Goal: Task Accomplishment & Management: Complete application form

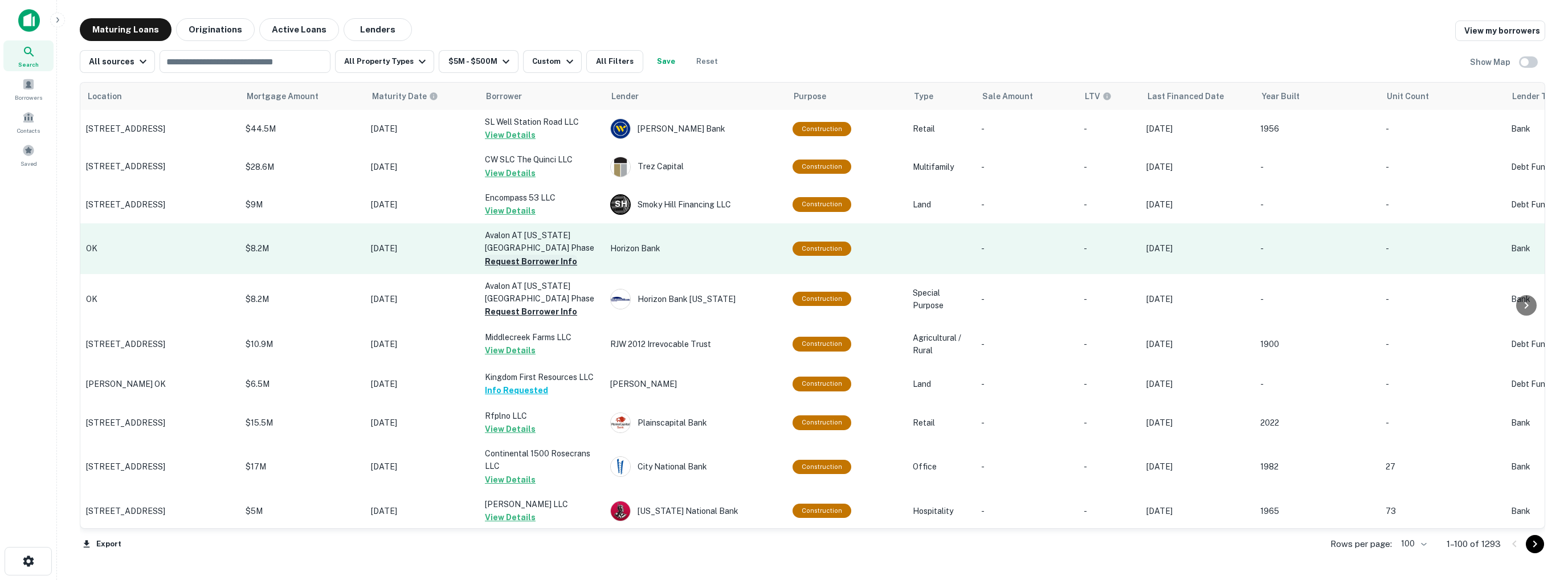
click at [531, 263] on button "Request Borrower Info" at bounding box center [531, 262] width 92 height 14
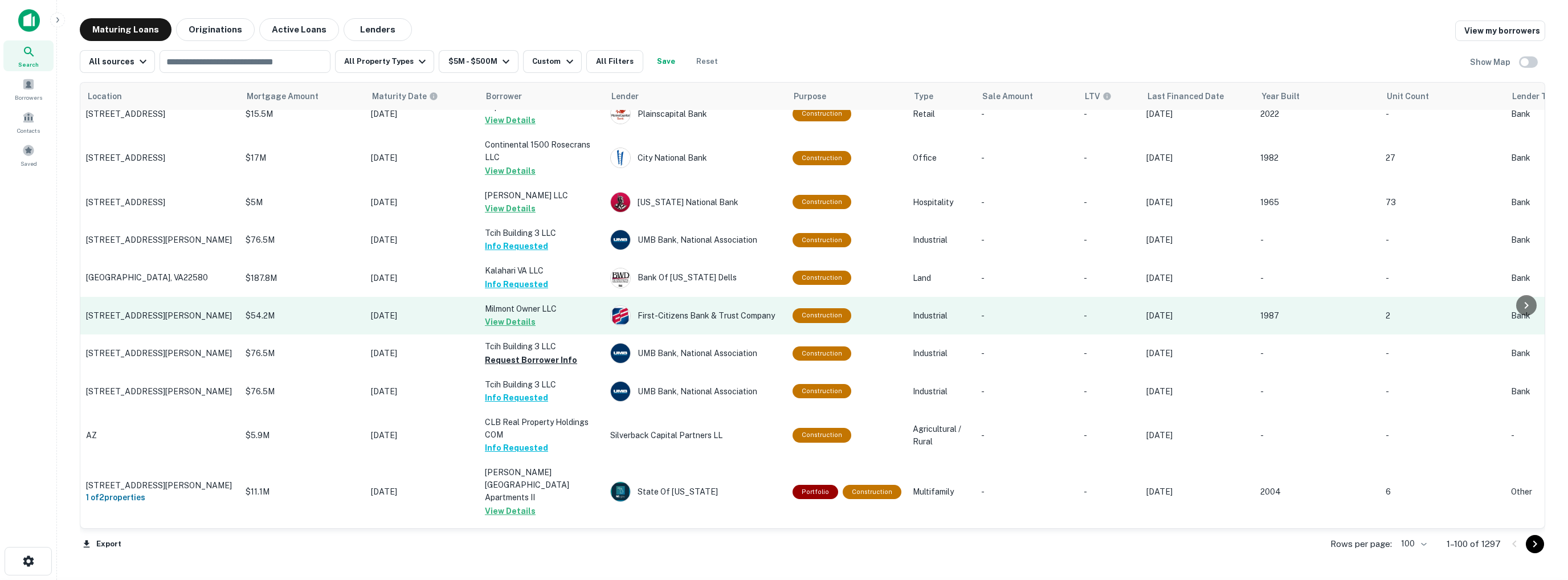
scroll to position [399, 0]
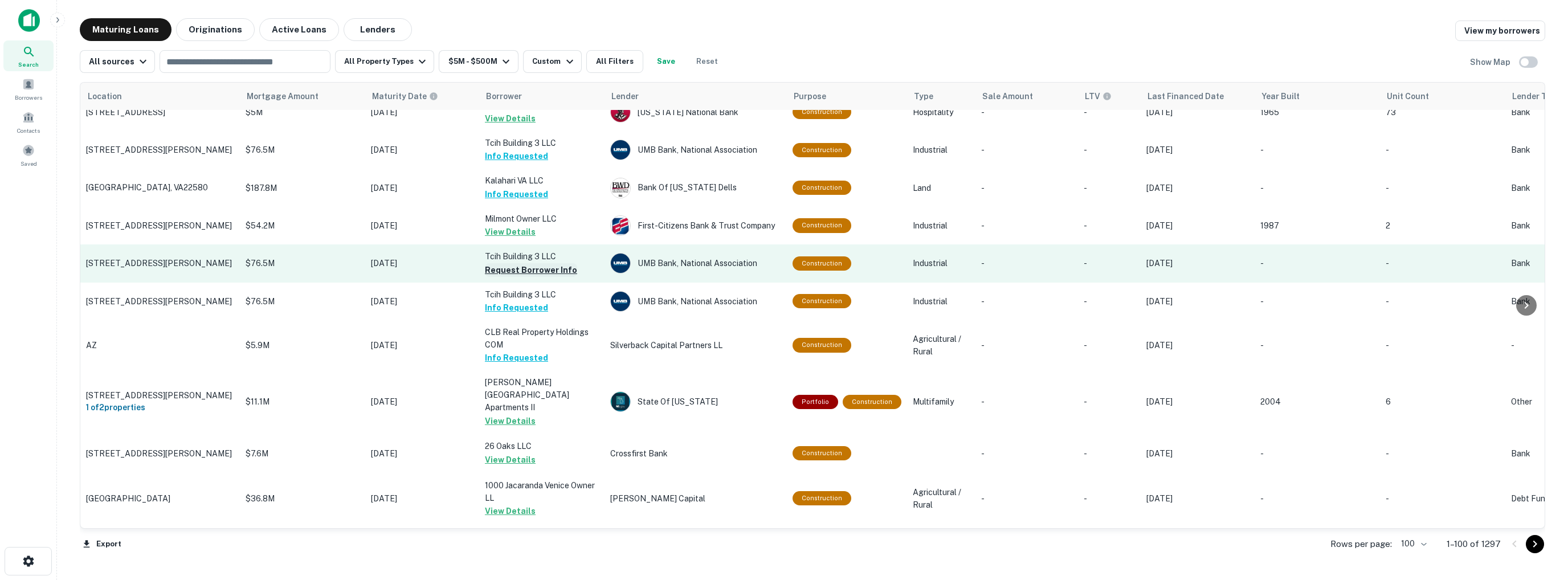
click at [520, 270] on button "Request Borrower Info" at bounding box center [531, 270] width 92 height 14
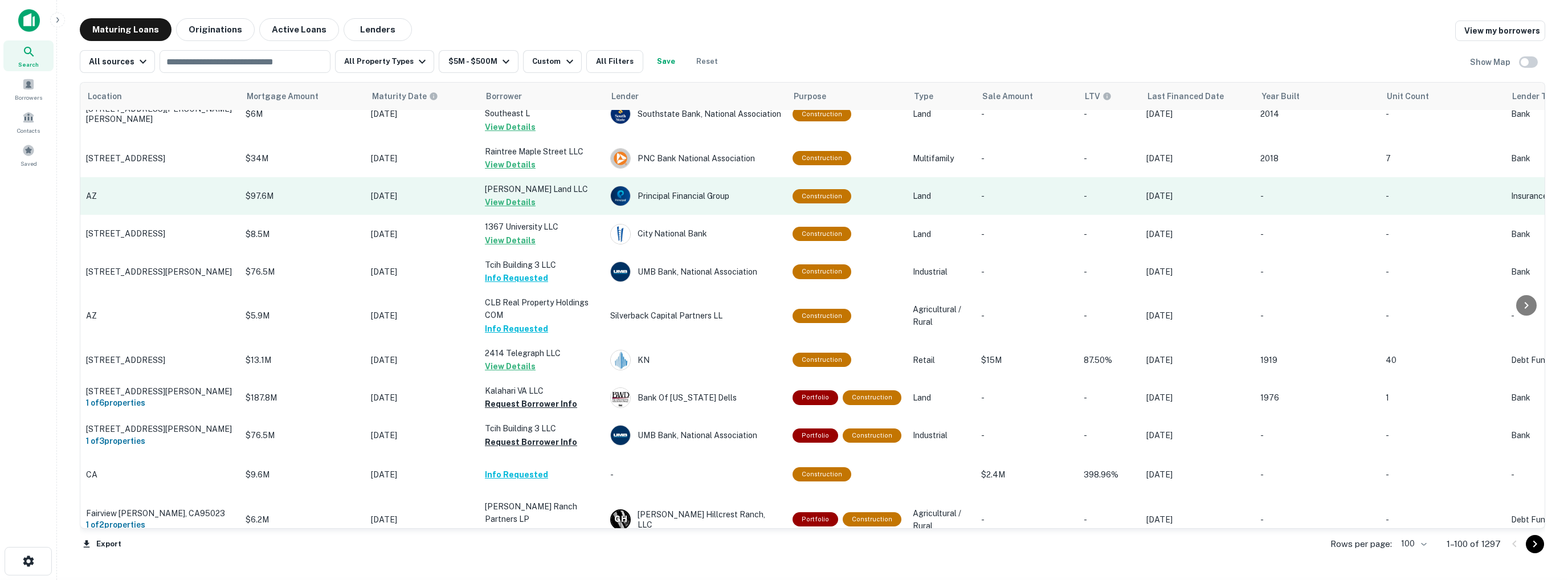
scroll to position [798, 0]
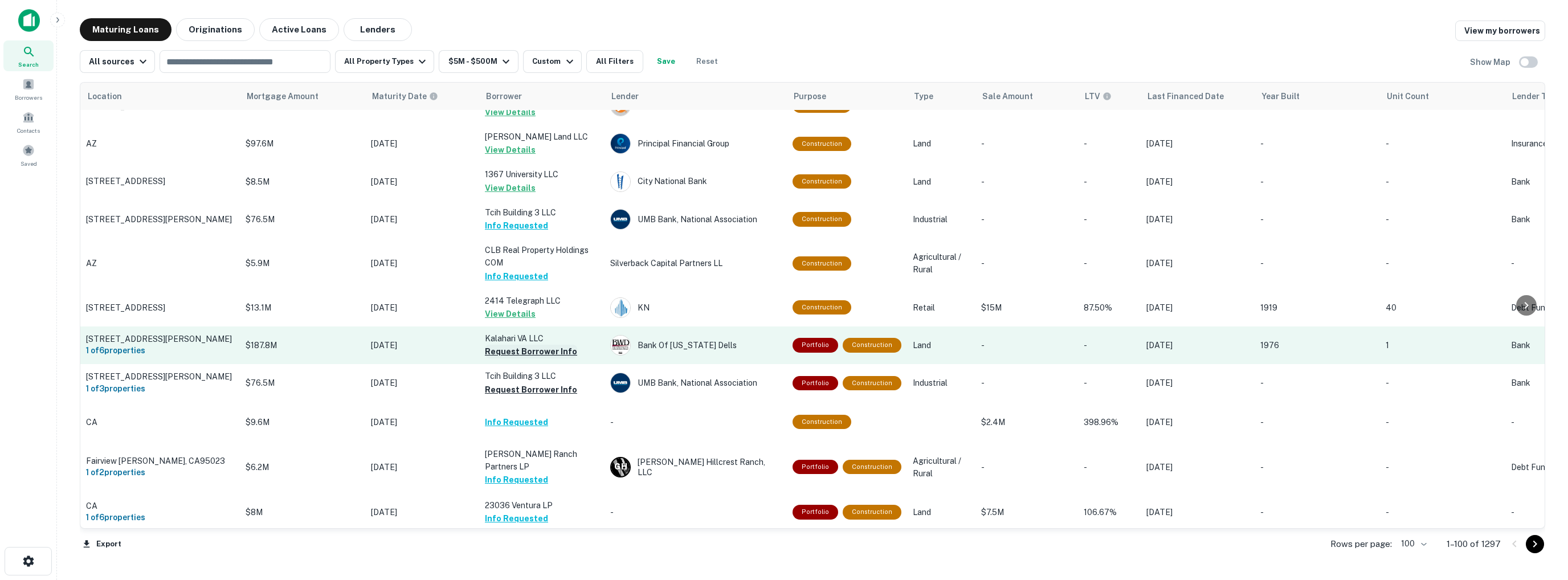
click at [516, 345] on button "Request Borrower Info" at bounding box center [531, 352] width 92 height 14
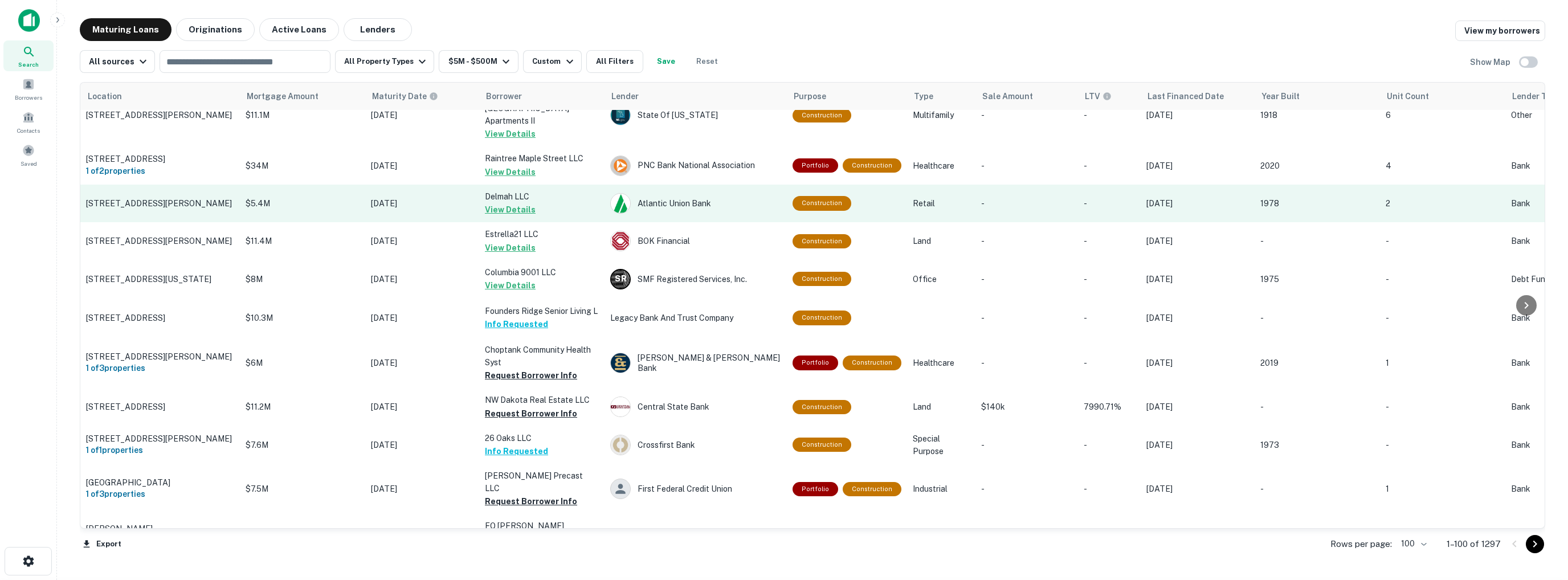
scroll to position [1253, 0]
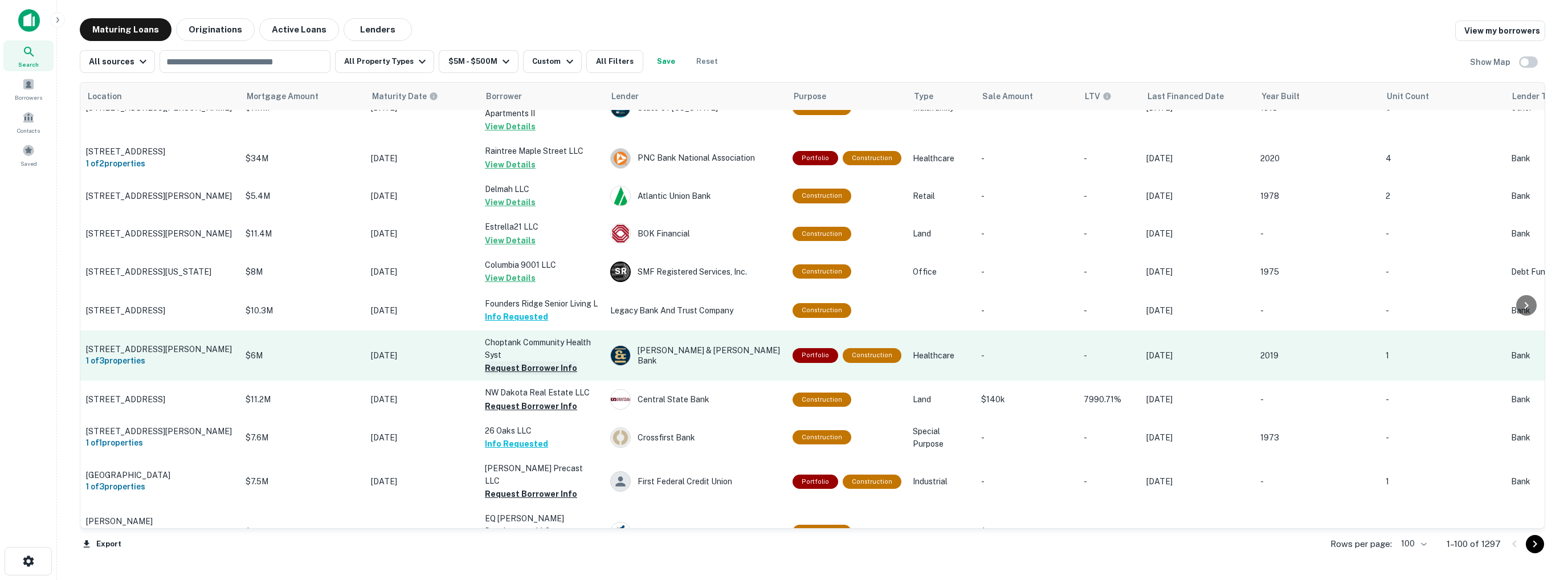
click at [530, 361] on button "Request Borrower Info" at bounding box center [531, 368] width 92 height 14
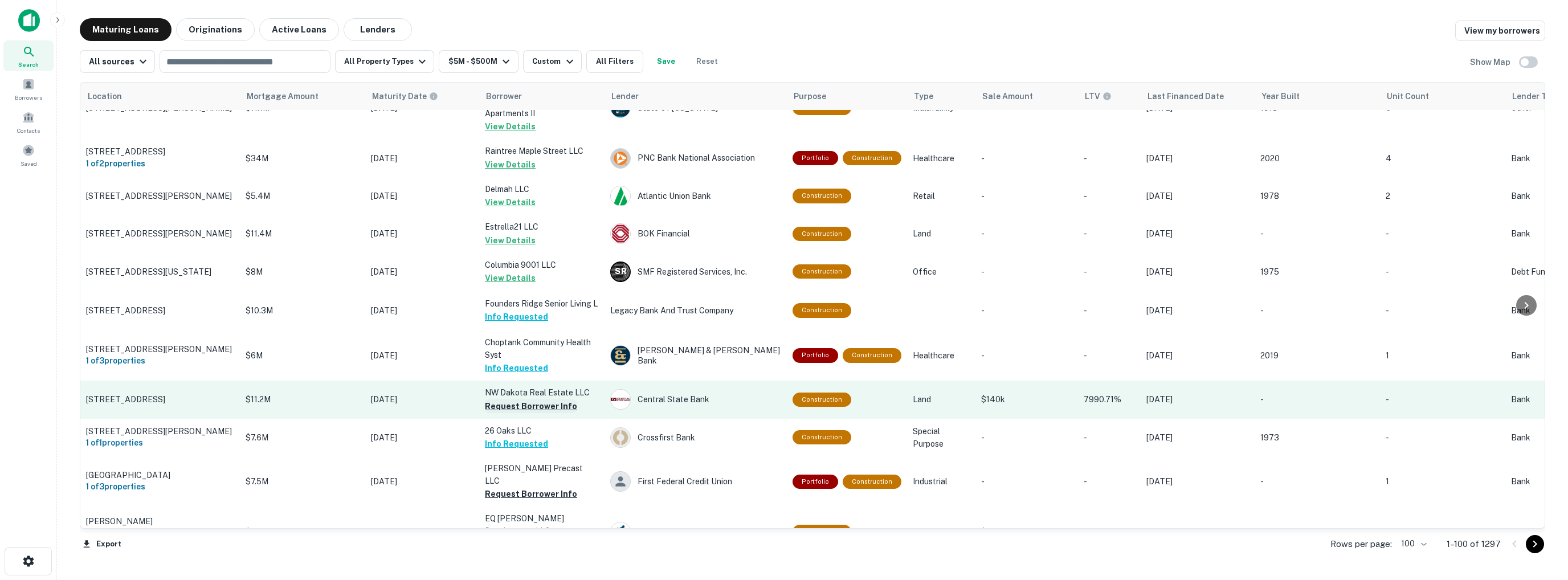
click at [514, 400] on button "Request Borrower Info" at bounding box center [531, 407] width 92 height 14
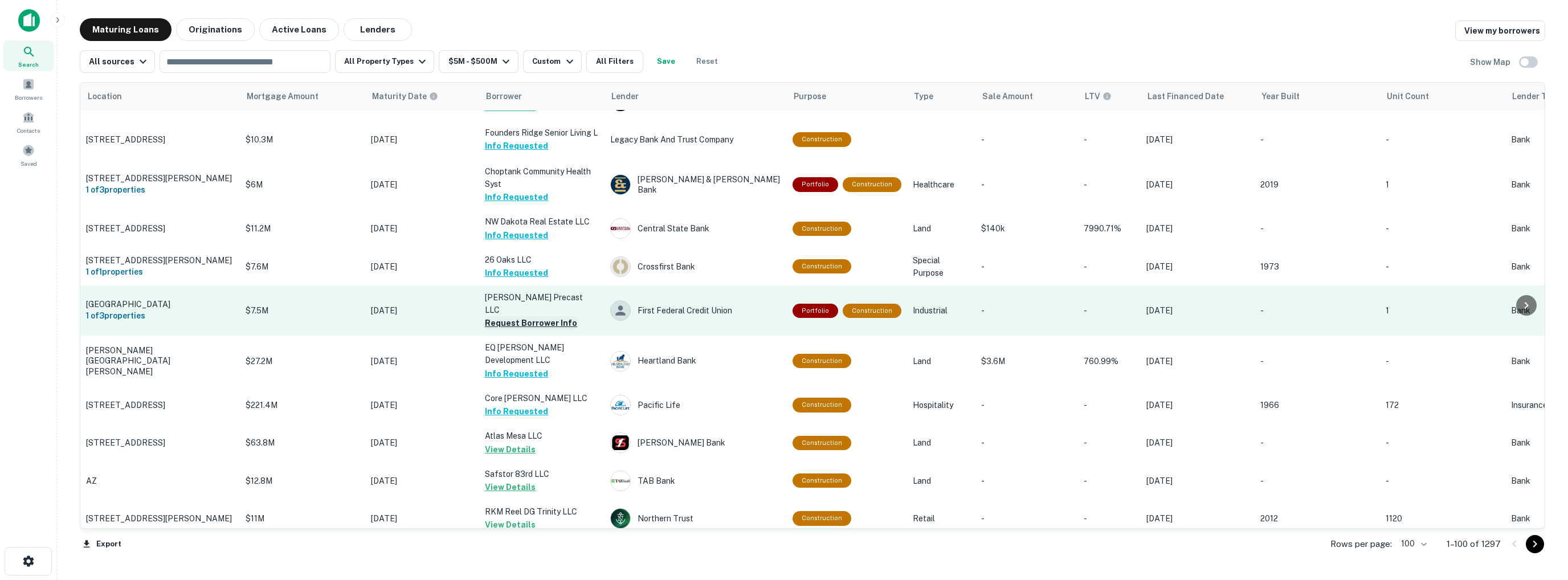
click at [515, 316] on button "Request Borrower Info" at bounding box center [531, 323] width 92 height 14
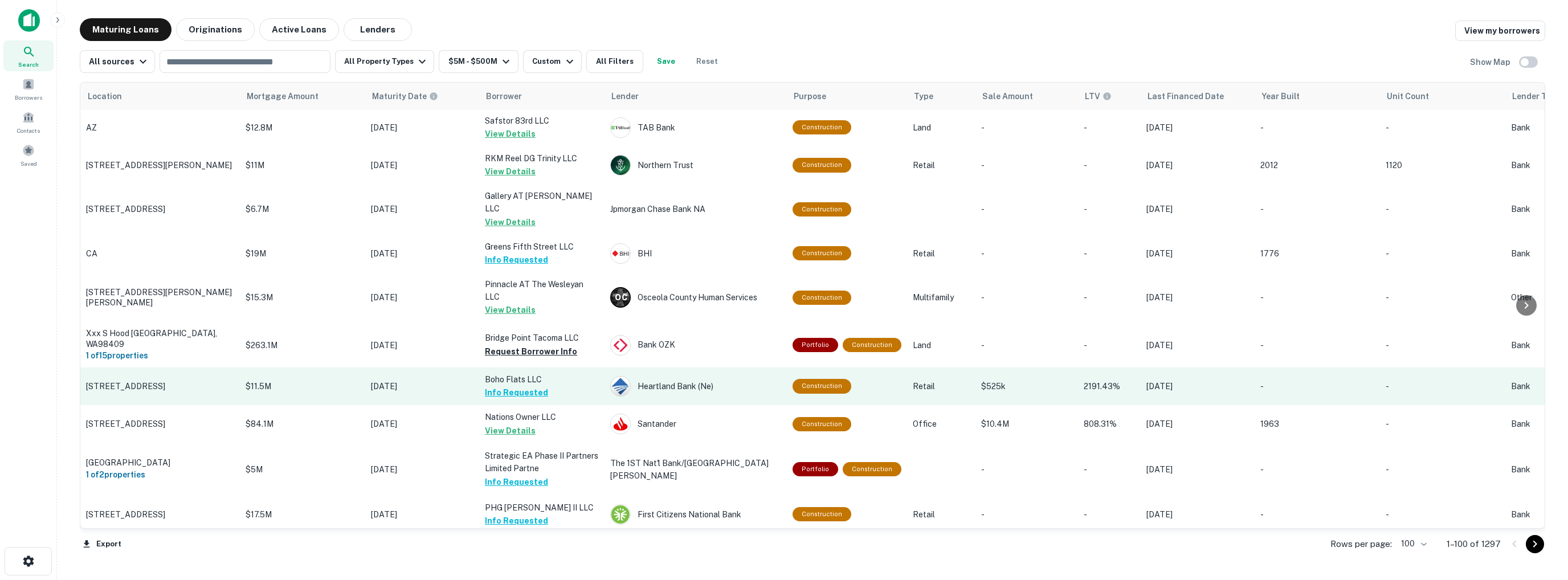
scroll to position [1823, 0]
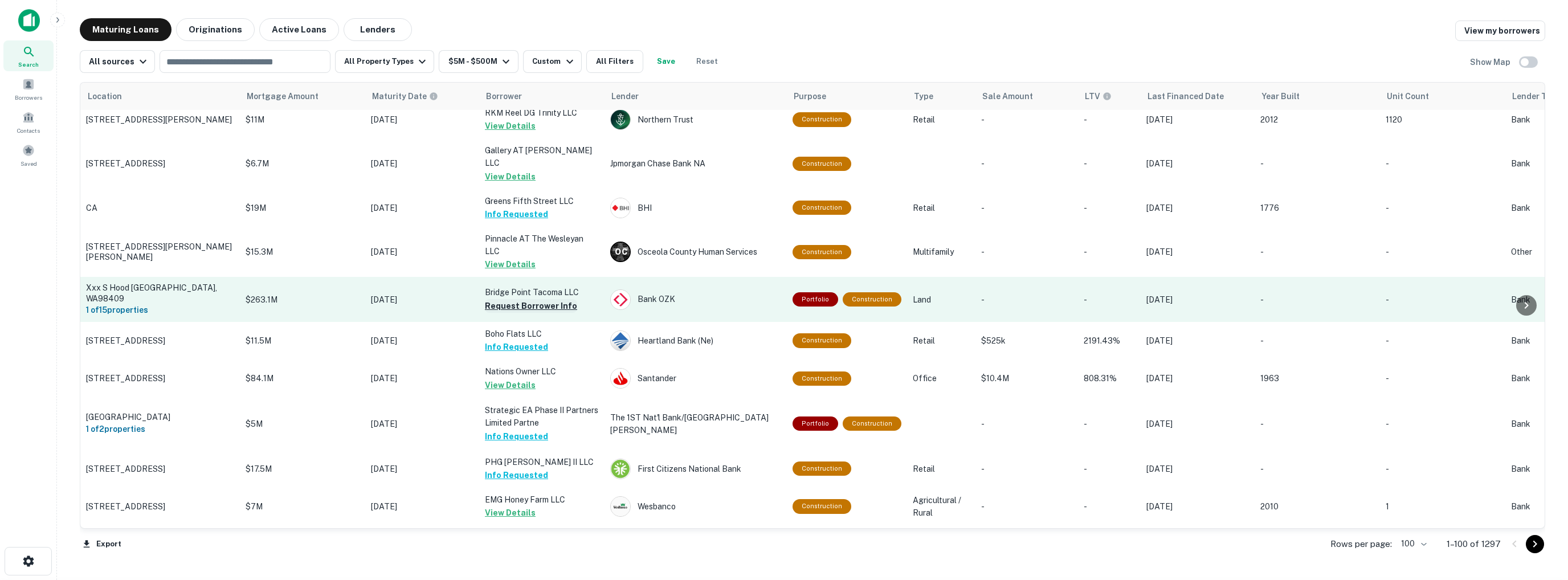
click at [517, 299] on button "Request Borrower Info" at bounding box center [531, 306] width 92 height 14
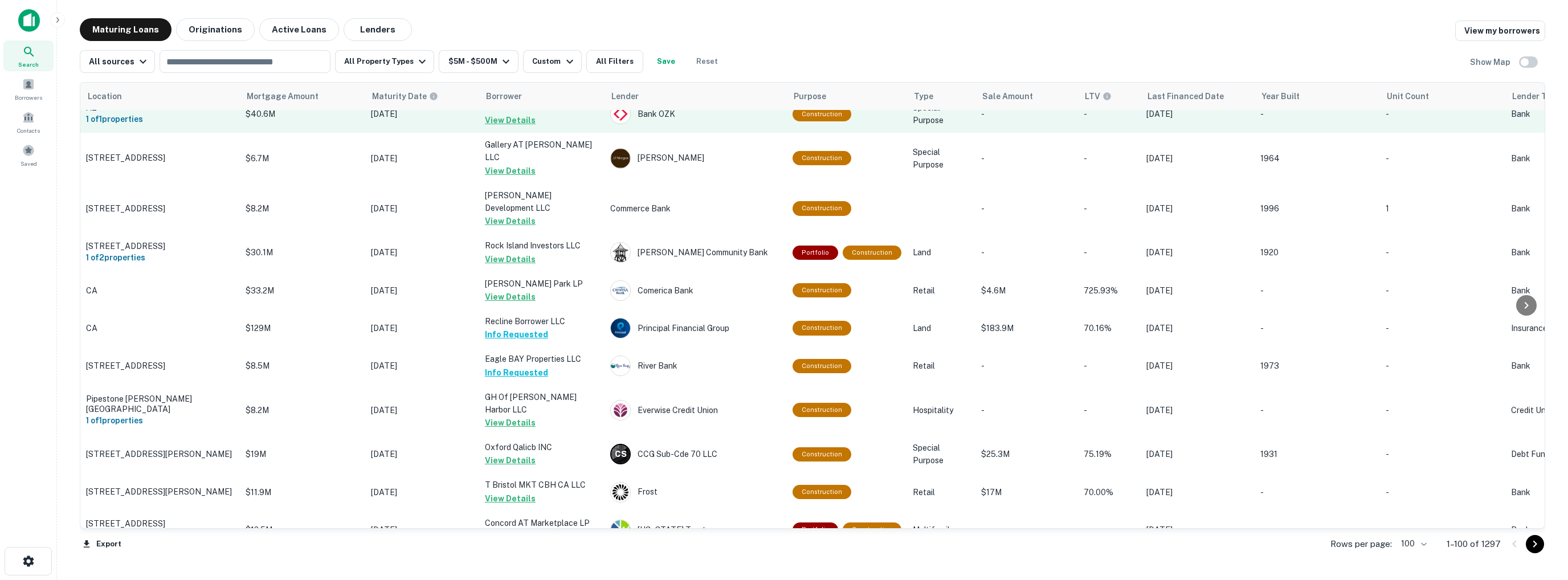
scroll to position [2450, 0]
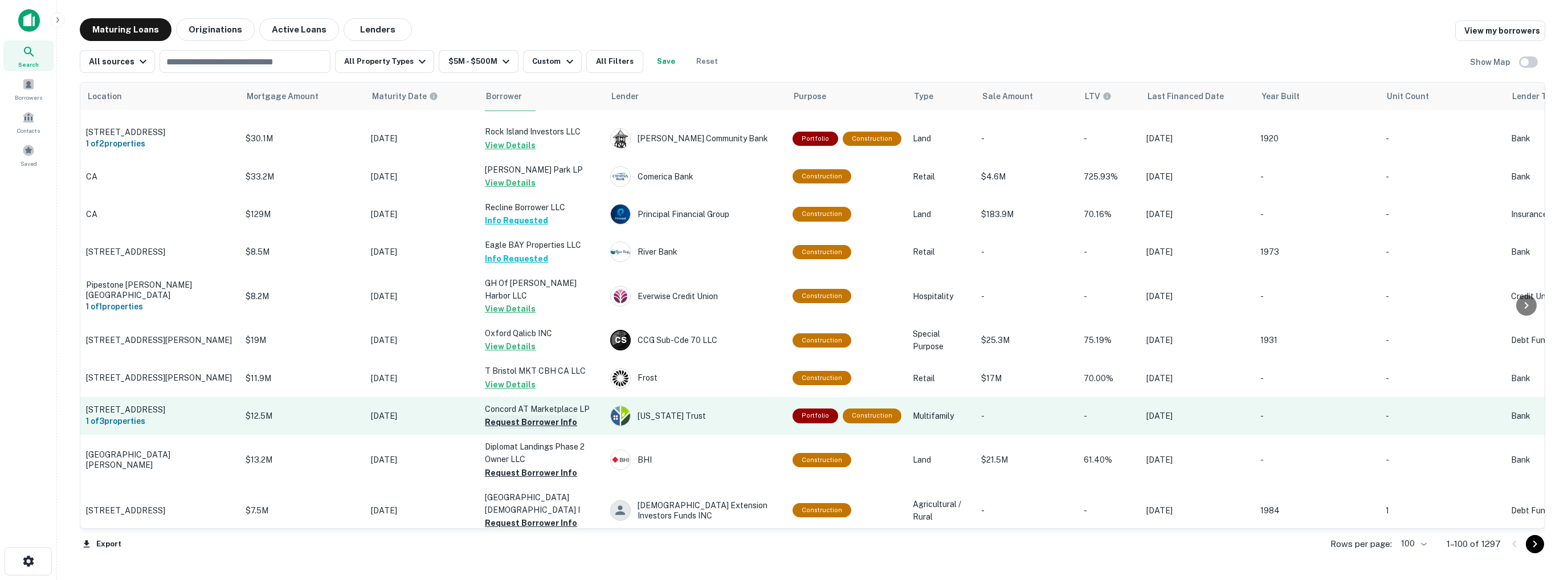
click at [514, 415] on button "Request Borrower Info" at bounding box center [531, 422] width 92 height 14
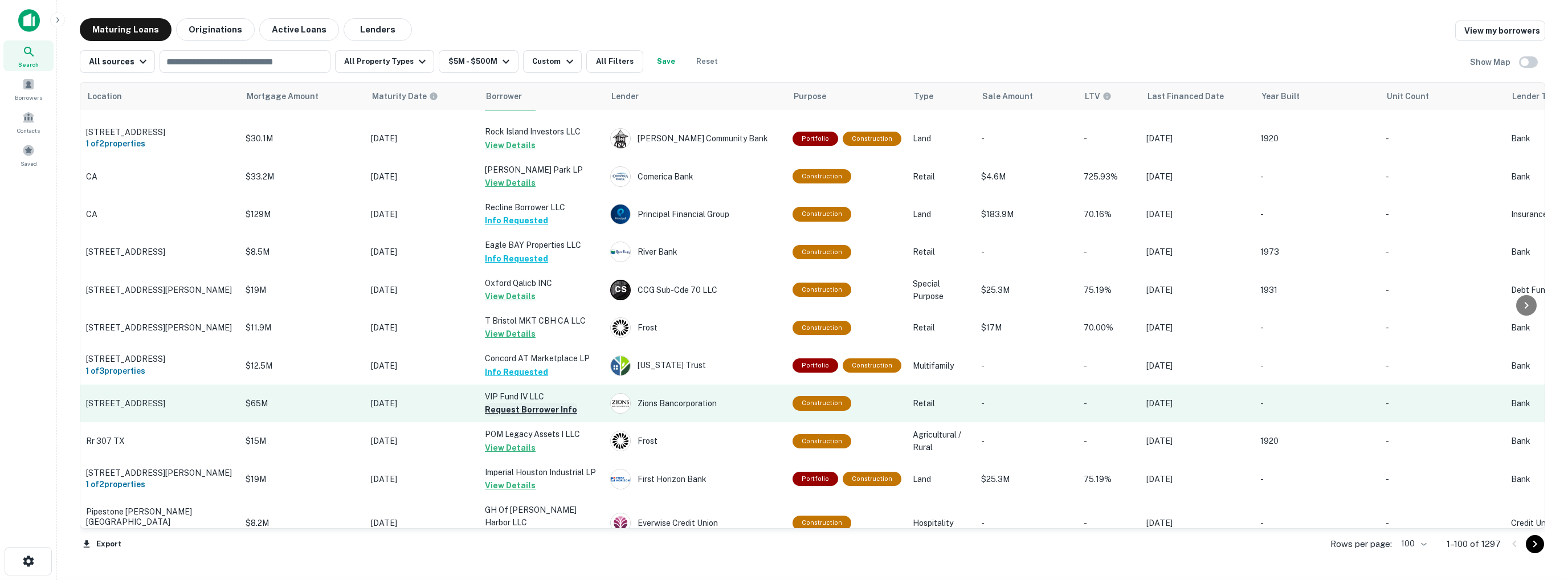
click at [510, 403] on button "Request Borrower Info" at bounding box center [531, 410] width 92 height 14
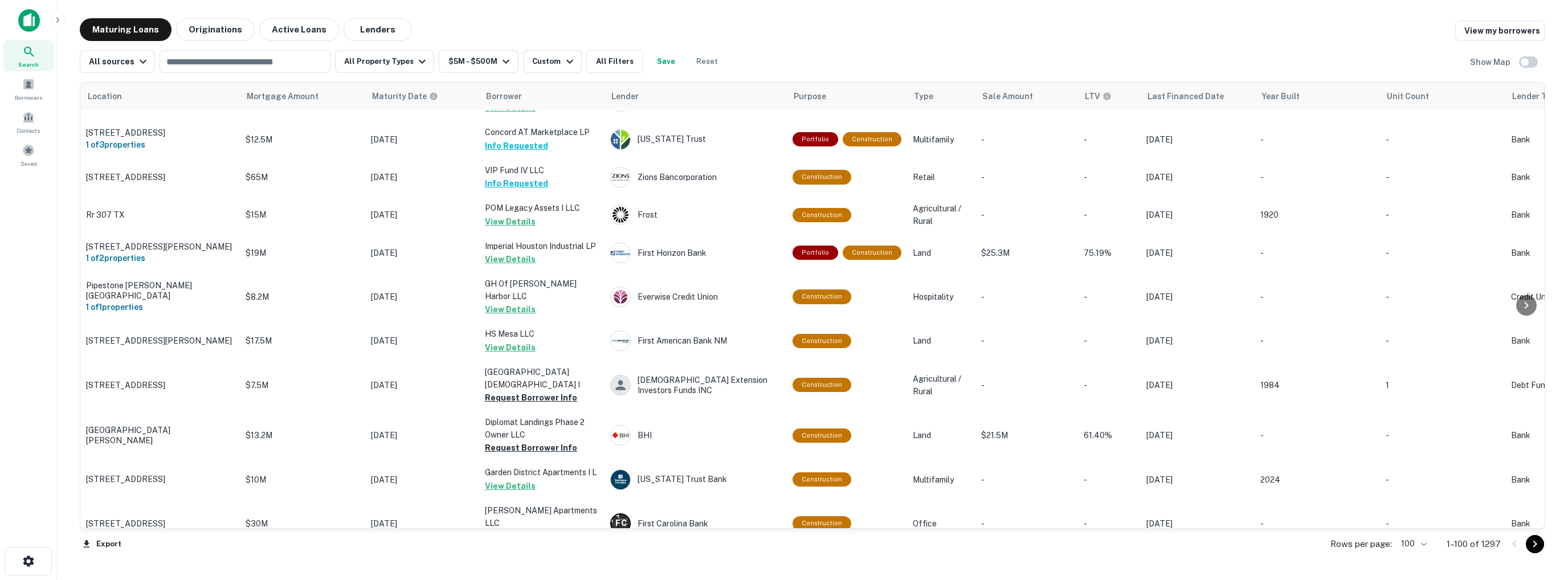
scroll to position [2678, 0]
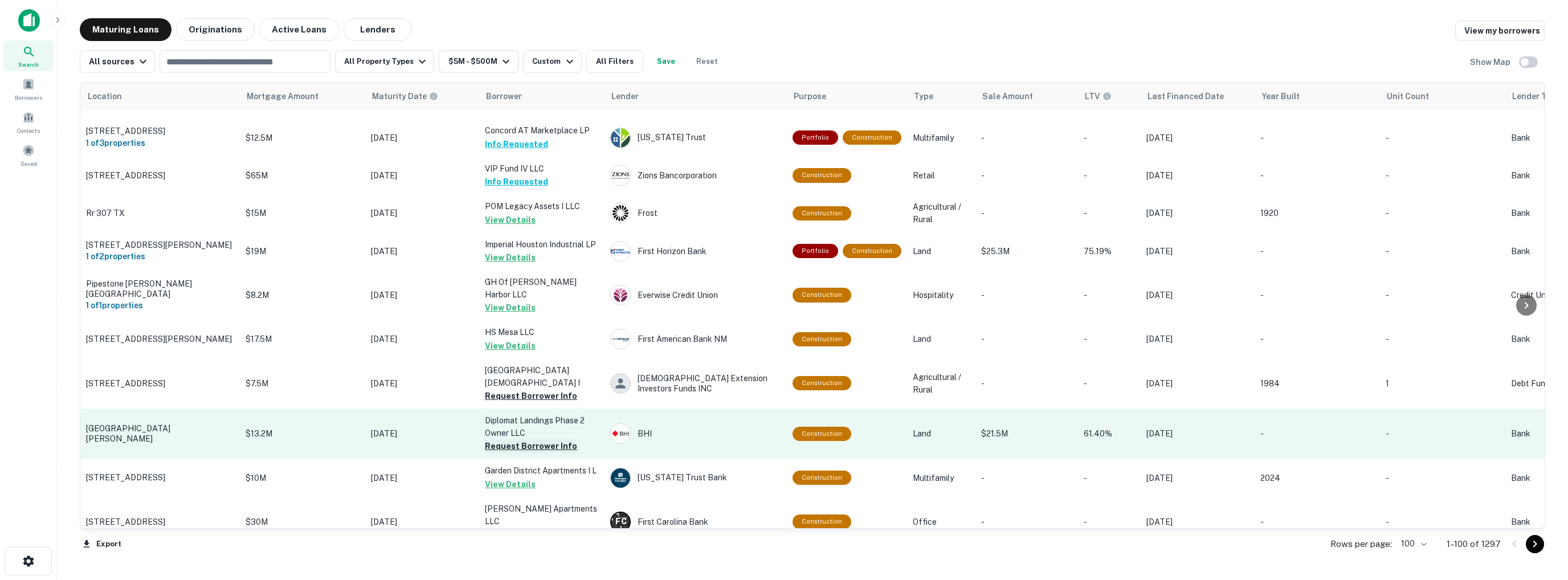
click at [513, 439] on button "Request Borrower Info" at bounding box center [531, 446] width 92 height 14
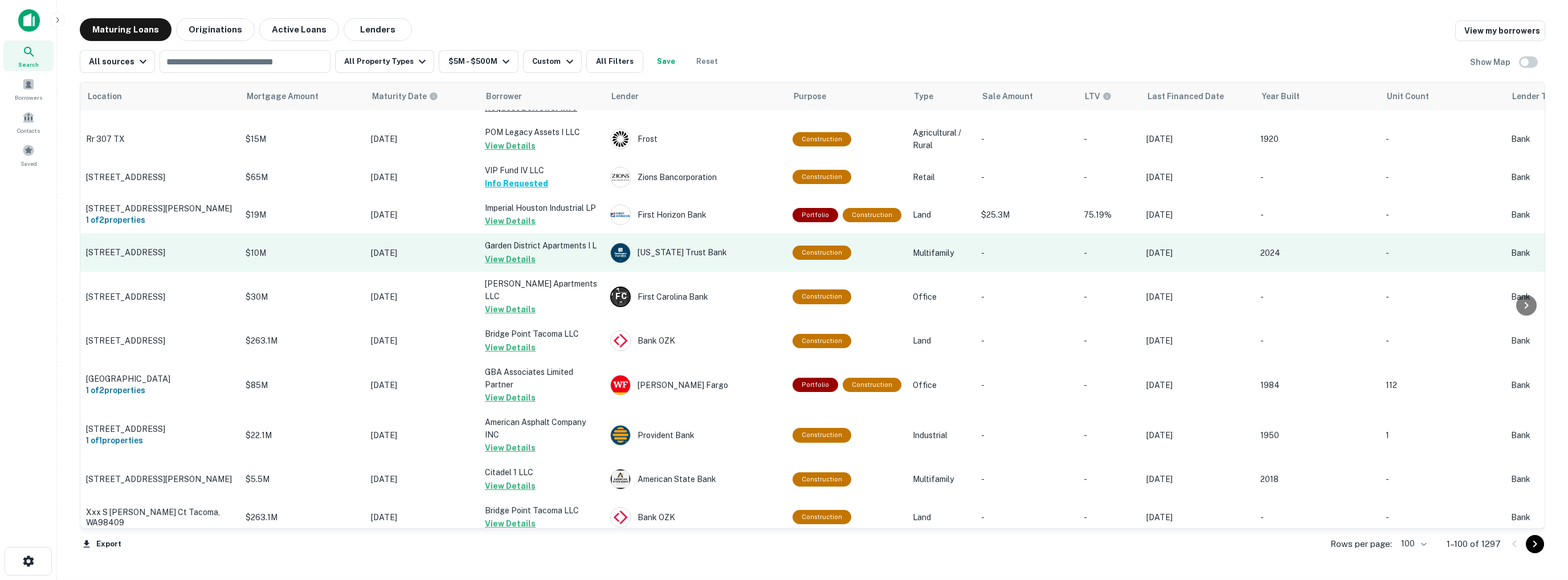
scroll to position [2963, 0]
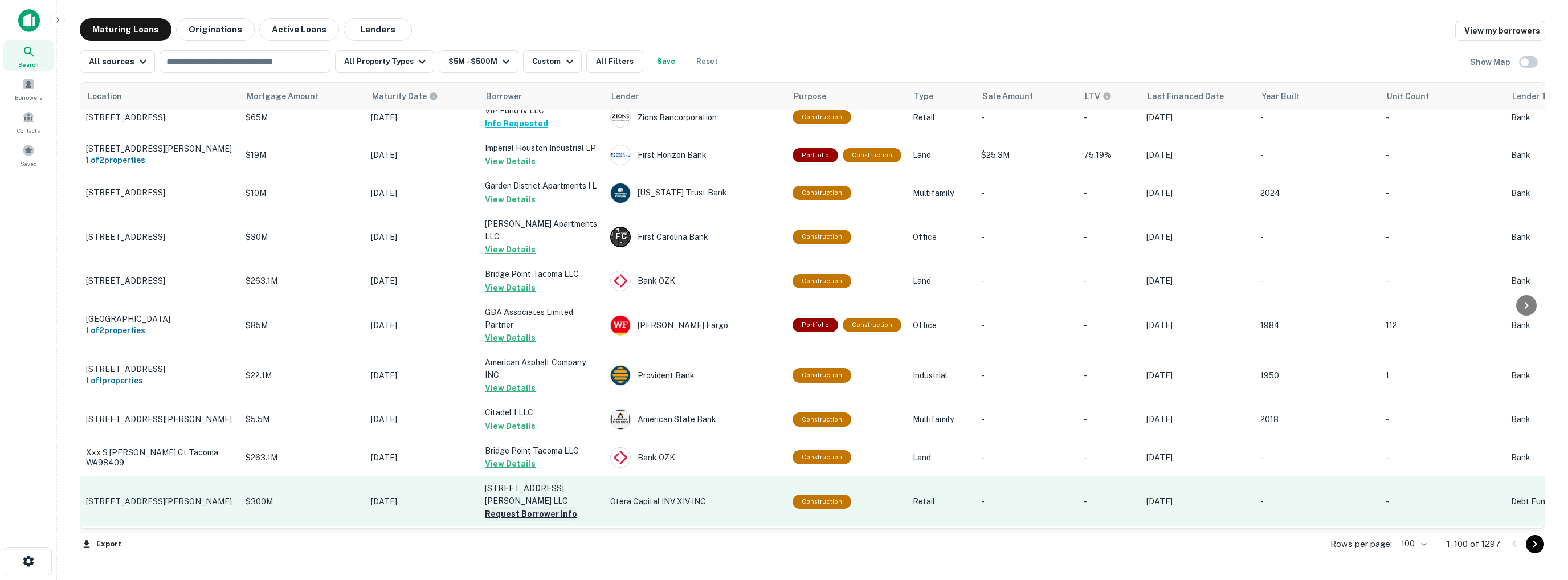
click at [510, 507] on button "Request Borrower Info" at bounding box center [531, 514] width 92 height 14
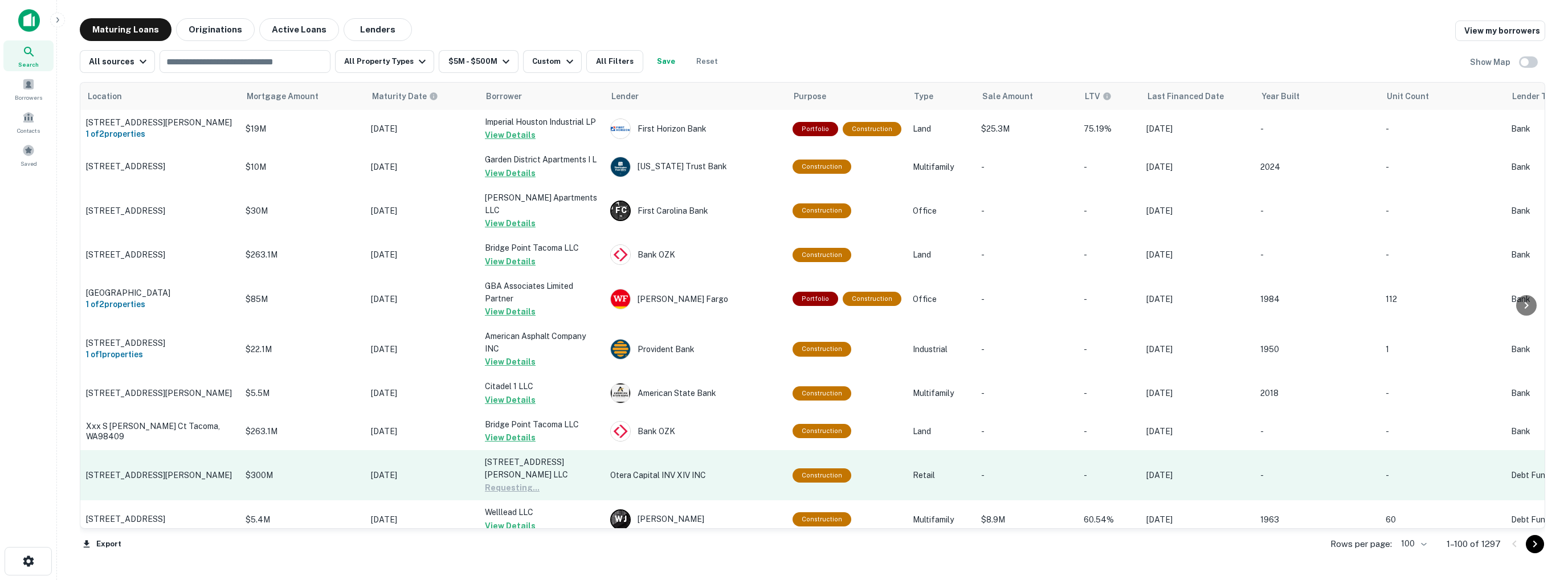
scroll to position [3134, 0]
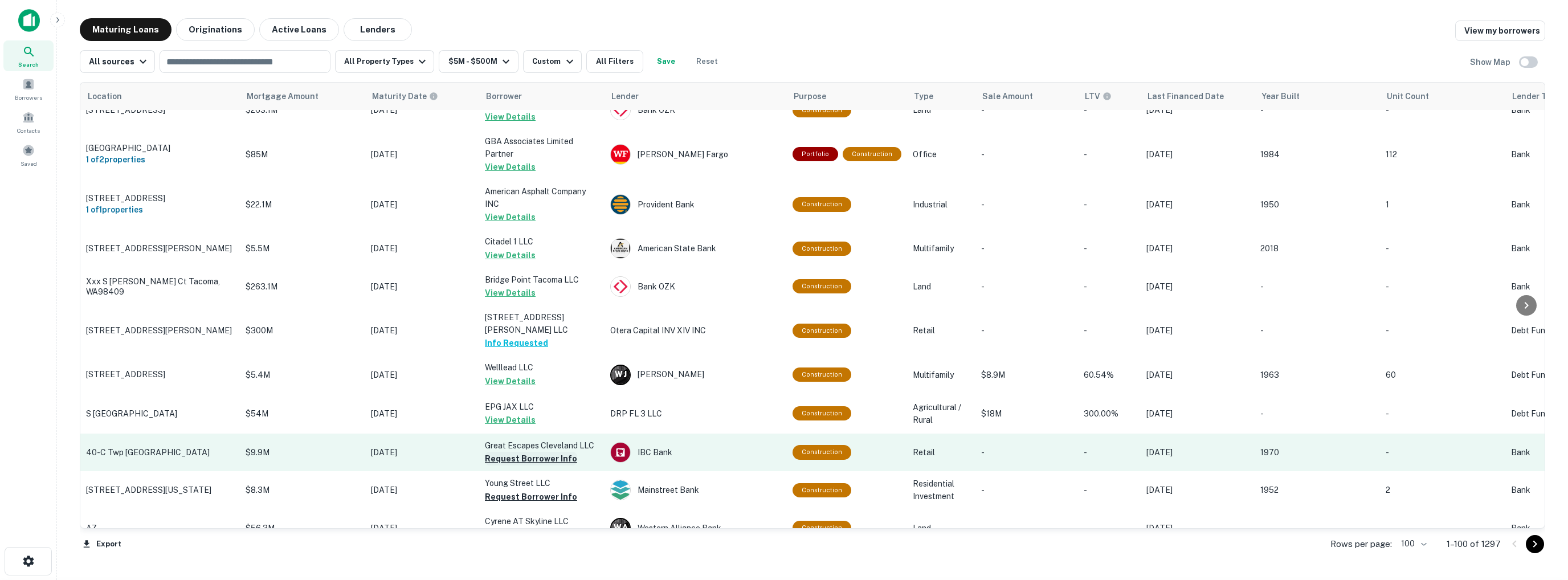
click at [526, 452] on button "Request Borrower Info" at bounding box center [531, 459] width 92 height 14
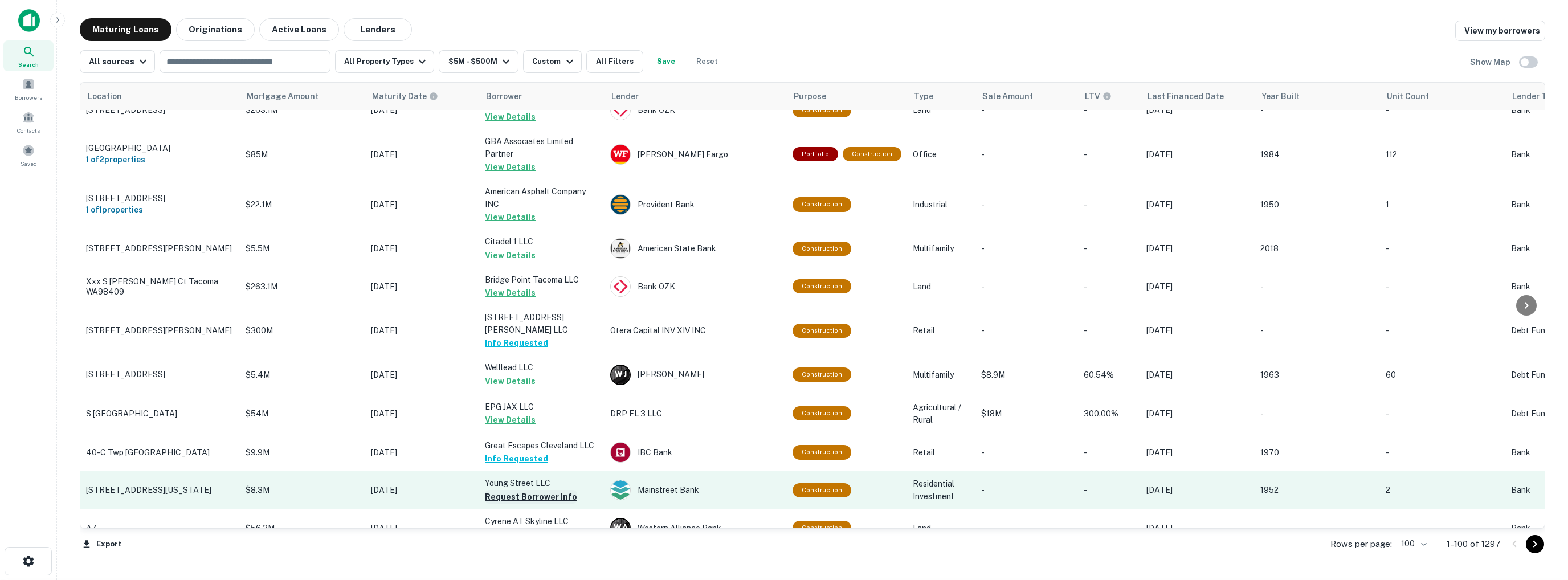
click at [516, 490] on button "Request Borrower Info" at bounding box center [531, 497] width 92 height 14
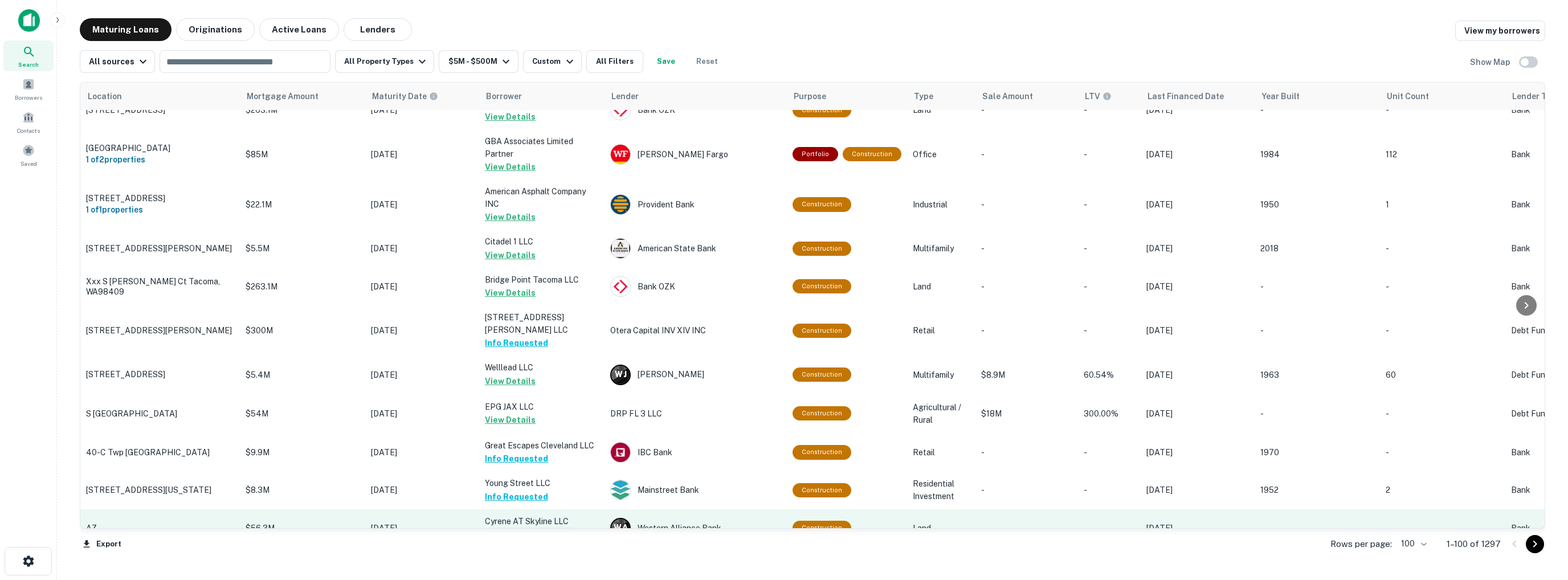
click at [511, 528] on button "Request Borrower Info" at bounding box center [531, 535] width 92 height 14
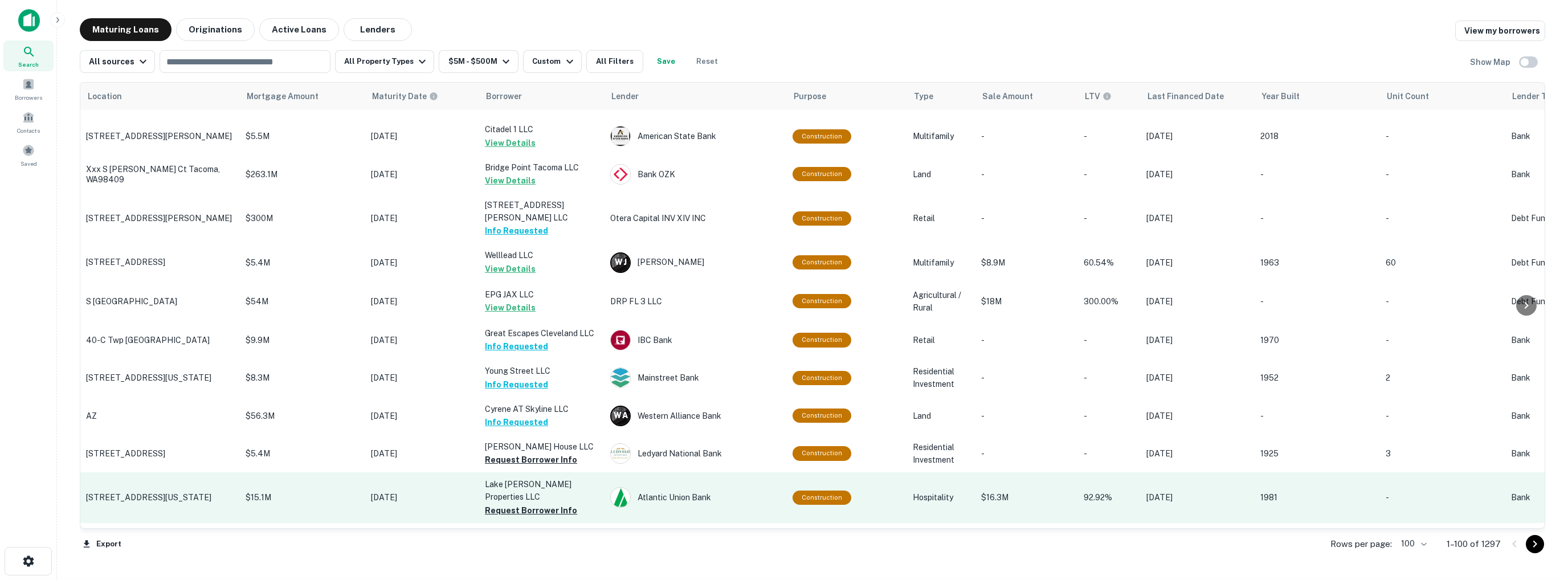
scroll to position [3248, 0]
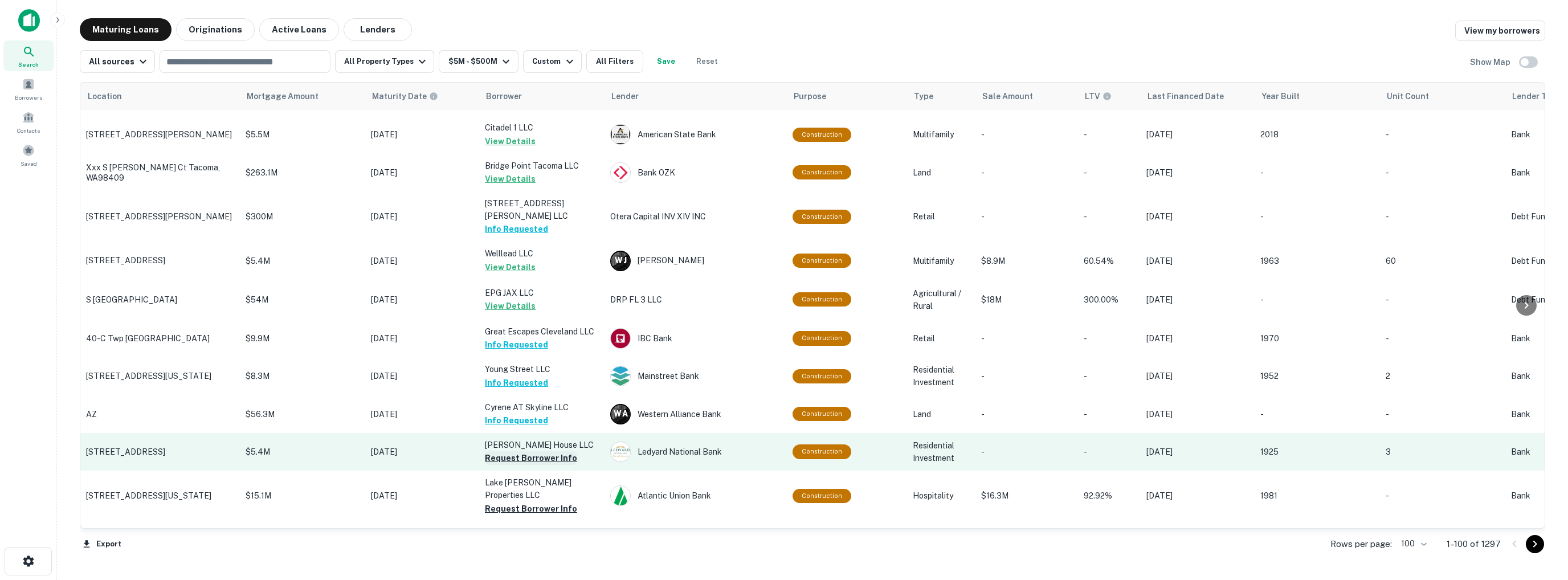
click at [525, 451] on button "Request Borrower Info" at bounding box center [531, 458] width 92 height 14
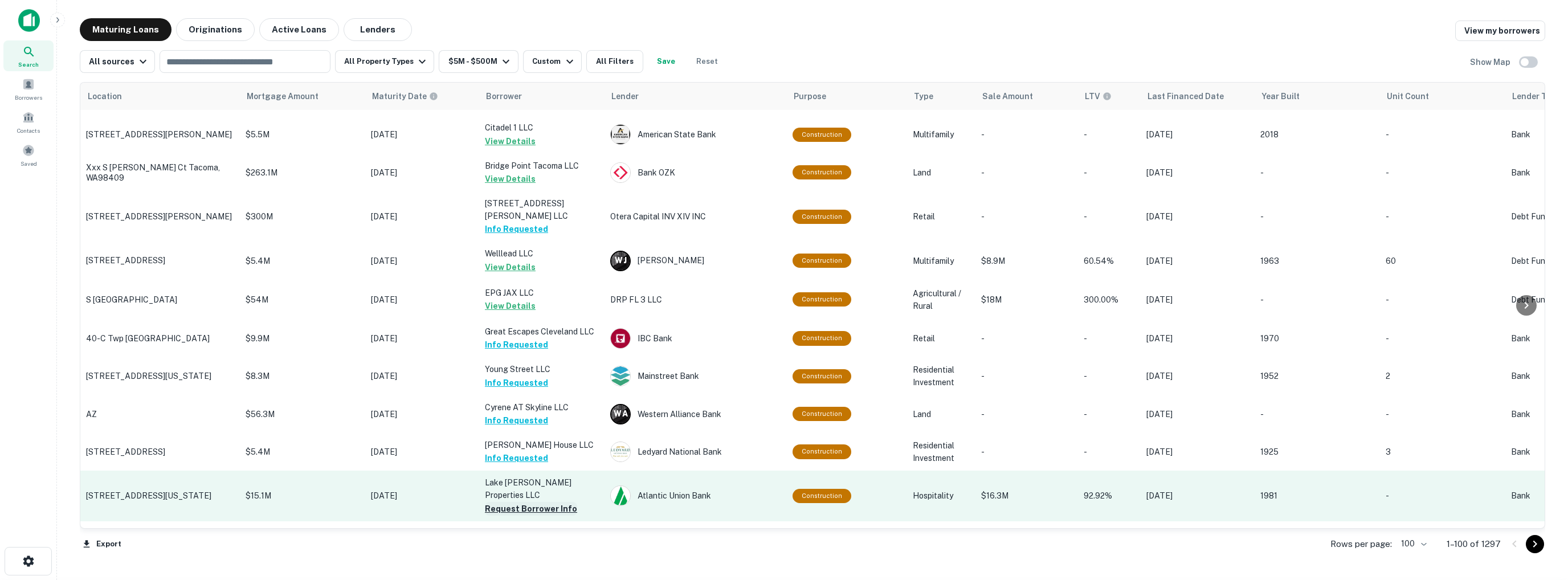
click at [525, 502] on button "Request Borrower Info" at bounding box center [531, 509] width 92 height 14
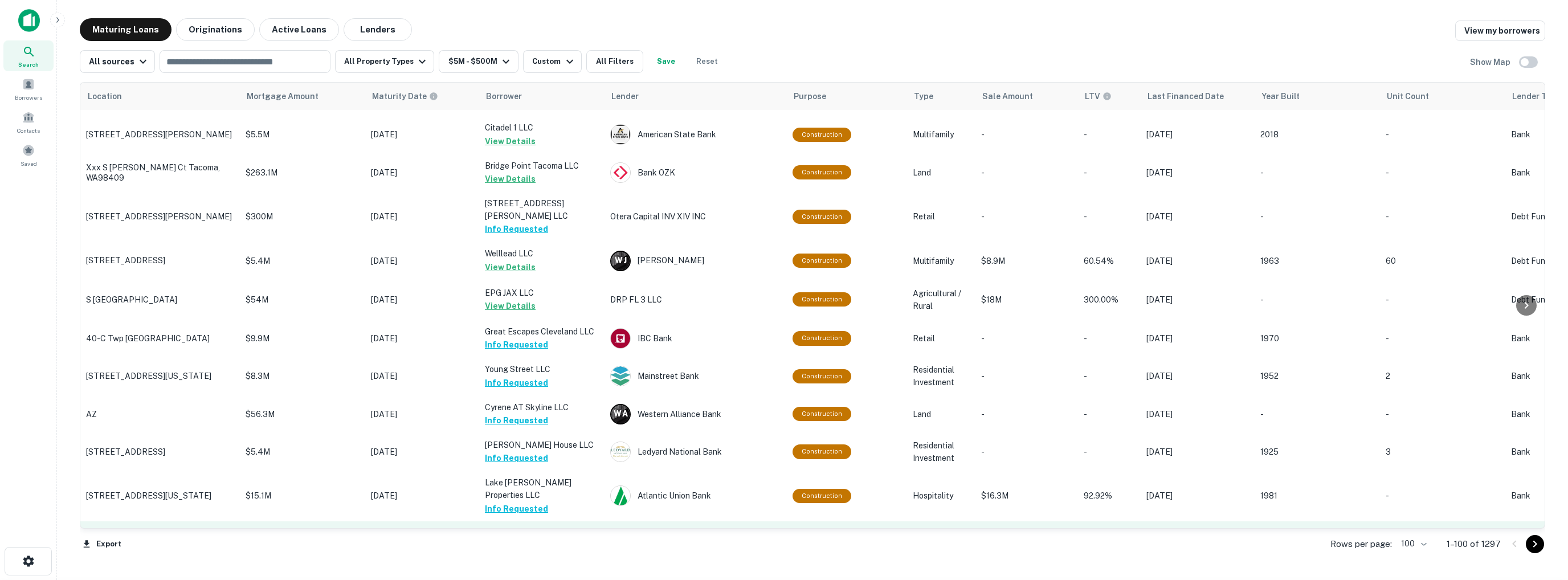
click at [523, 540] on button "Request Borrower Info" at bounding box center [531, 547] width 92 height 14
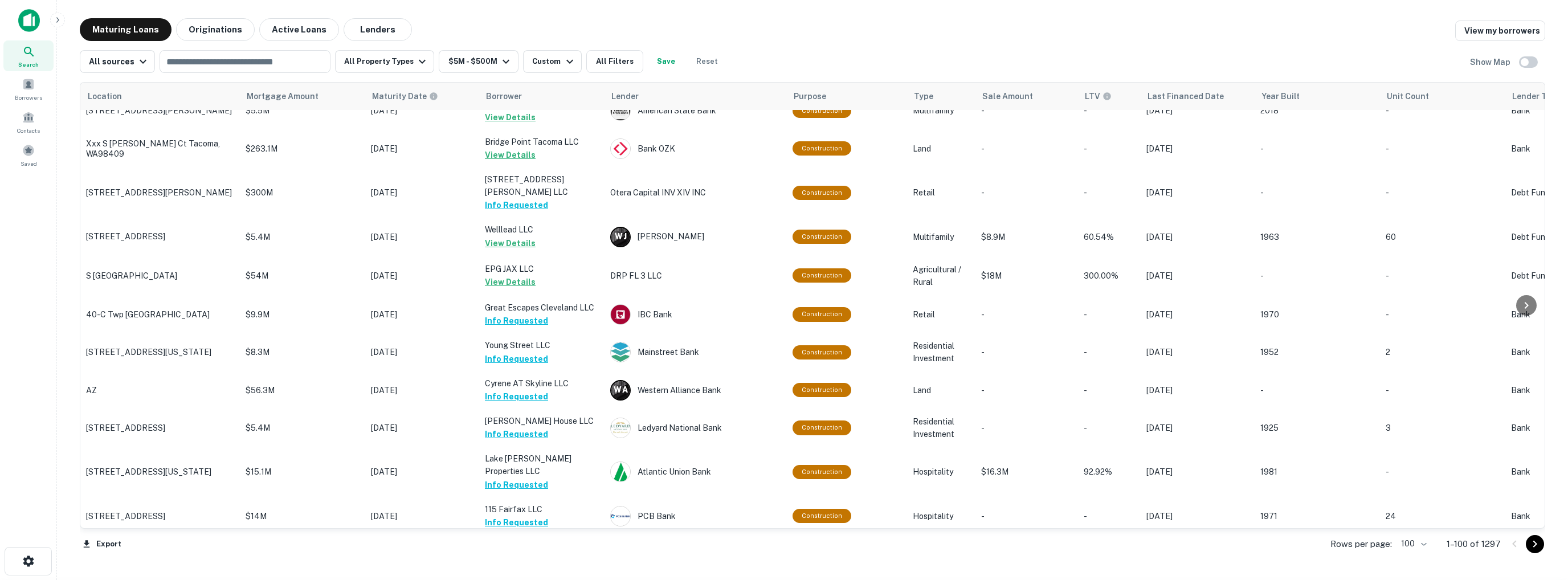
scroll to position [3362, 0]
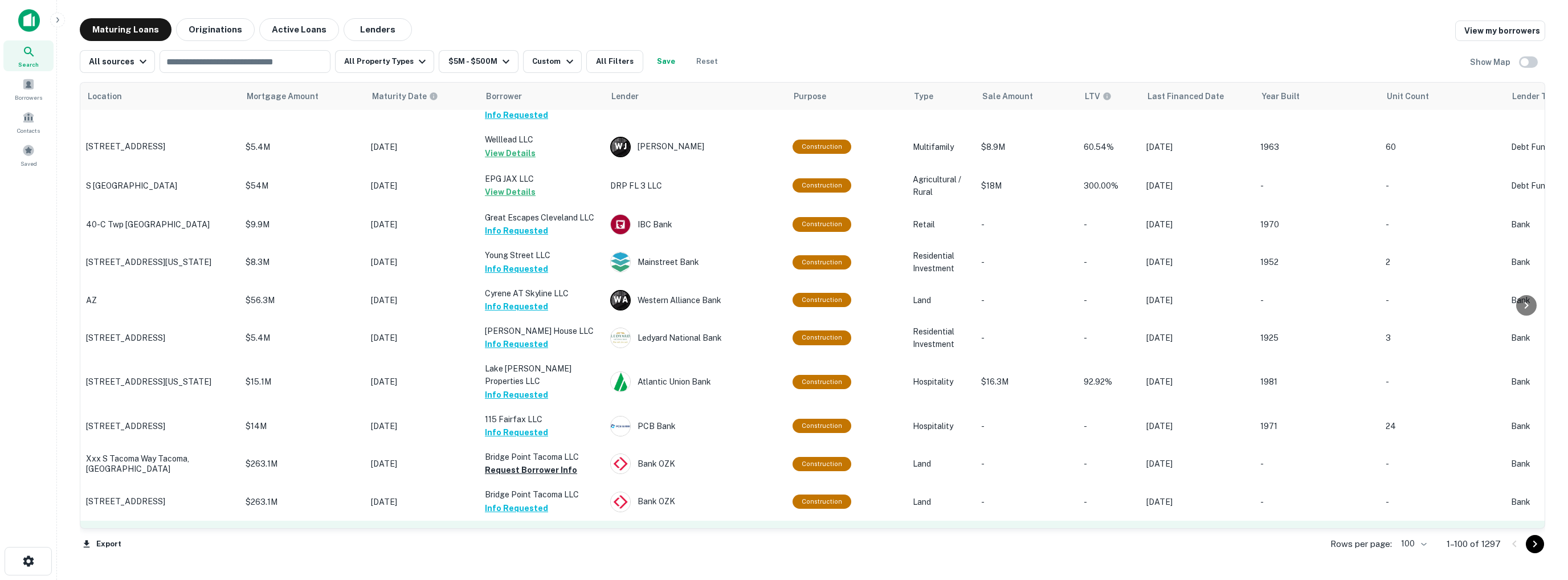
click at [531, 540] on button "Request Borrower Info" at bounding box center [531, 547] width 92 height 14
click at [533, 579] on button "Request Borrower Info" at bounding box center [531, 586] width 92 height 14
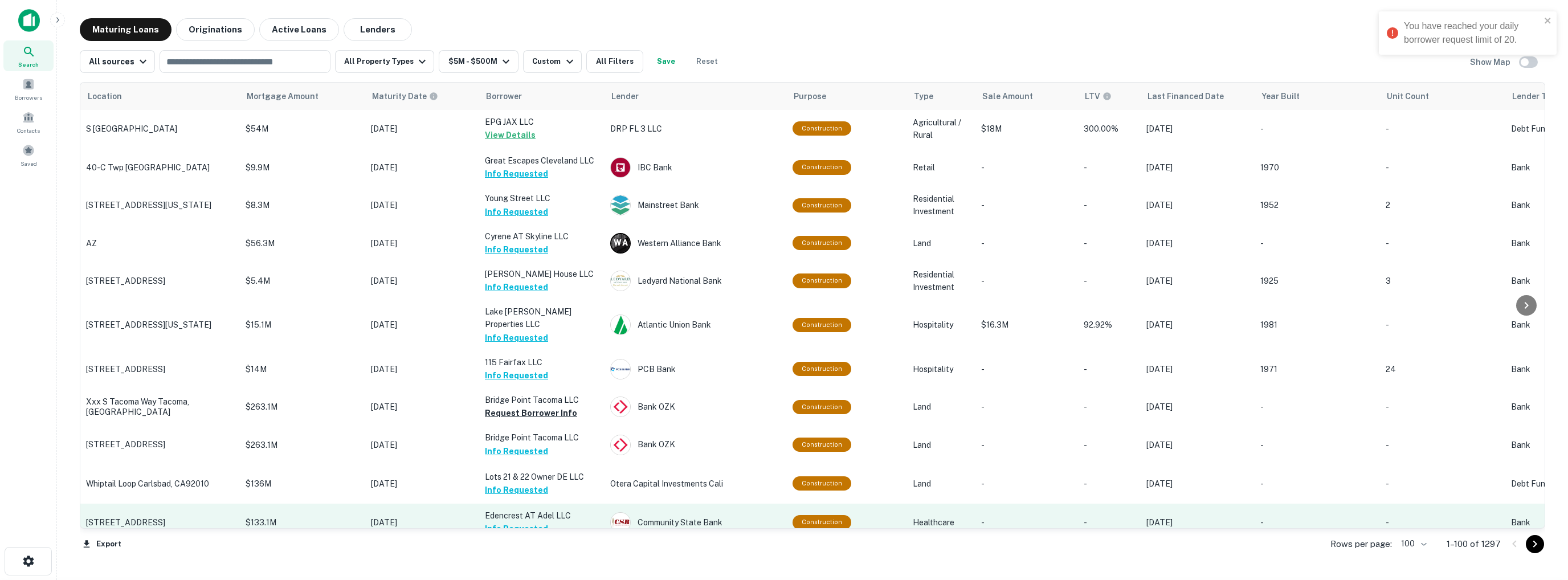
scroll to position [3476, 0]
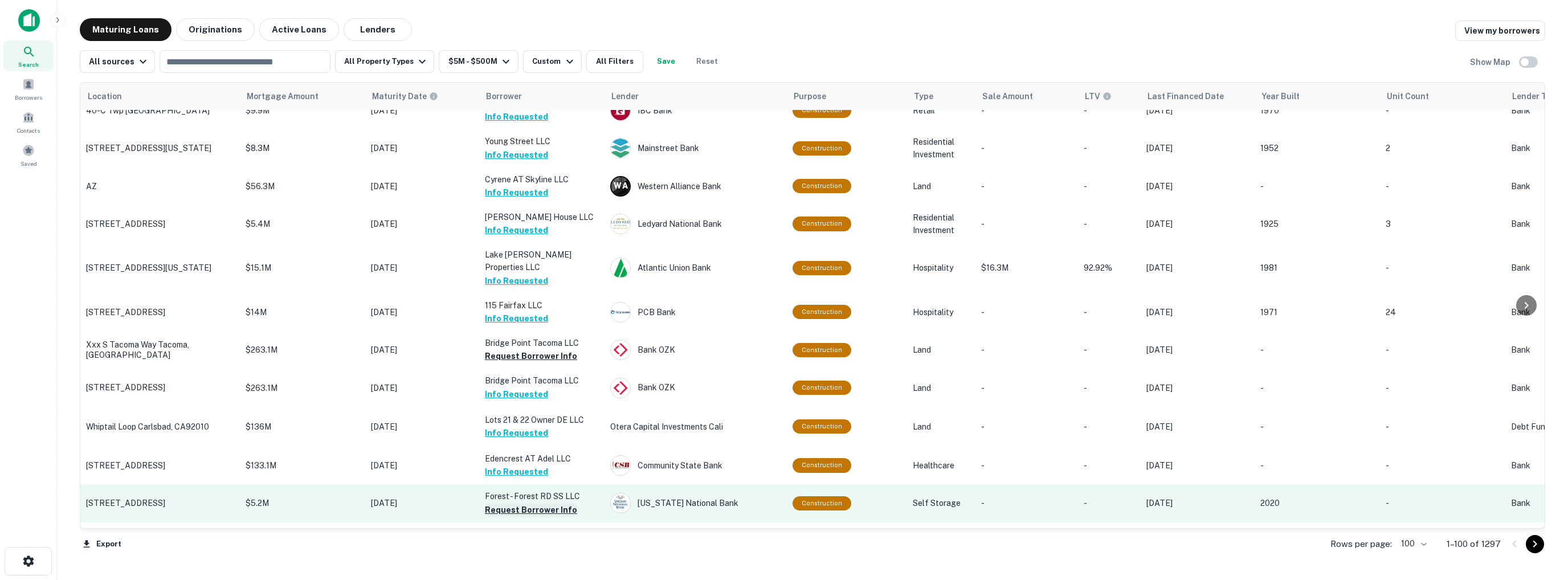
click at [528, 503] on button "Request Borrower Info" at bounding box center [531, 510] width 92 height 14
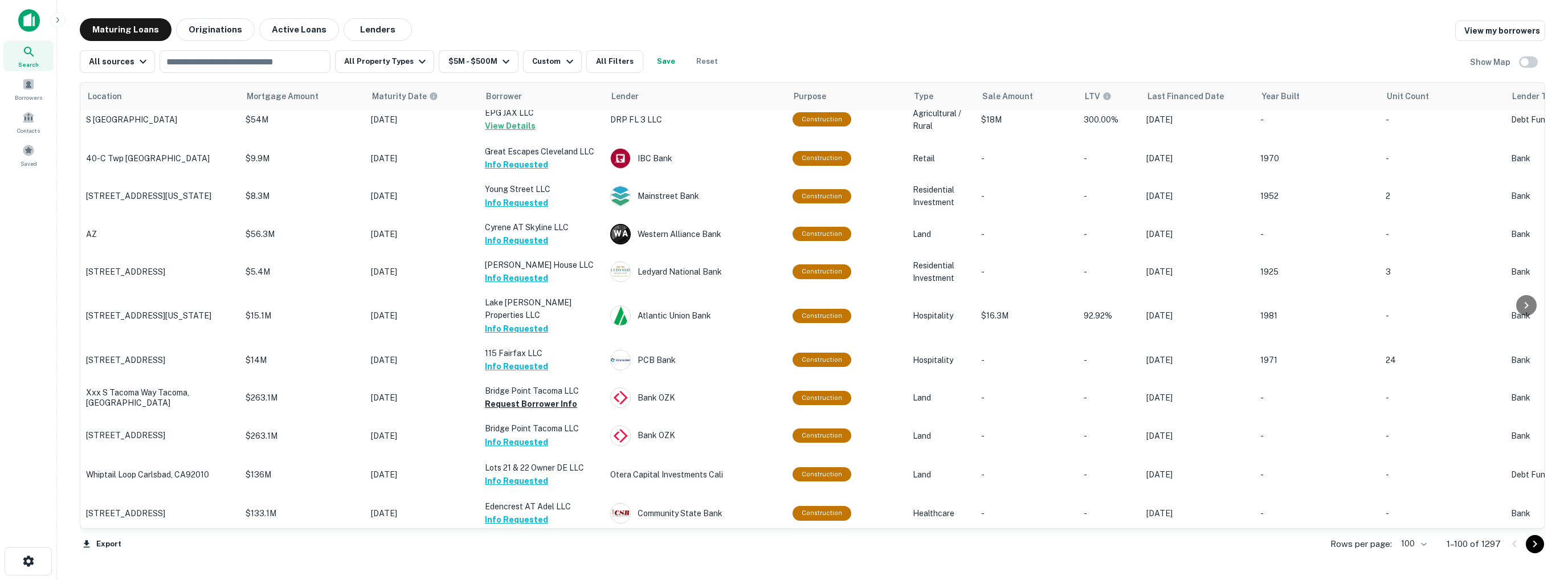
scroll to position [3430, 0]
